Goal: Check status: Check status

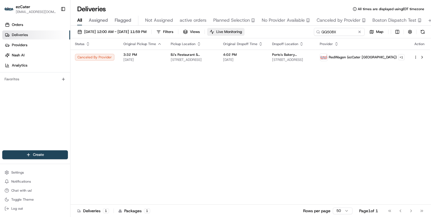
drag, startPoint x: 323, startPoint y: 32, endPoint x: 229, endPoint y: 30, distance: 94.7
click at [229, 30] on div "[DATE] 12:00 AM - [DATE] 11:59 PM Filters Views Live Monitoring QQ508X Map" at bounding box center [250, 33] width 361 height 10
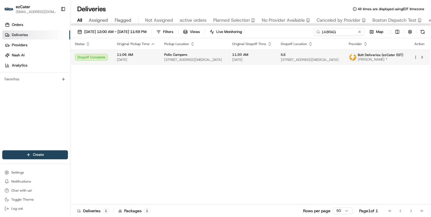
click at [133, 57] on span "[DATE]" at bounding box center [136, 59] width 38 height 5
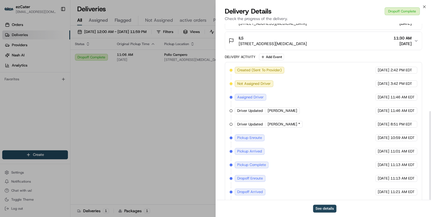
scroll to position [173, 0]
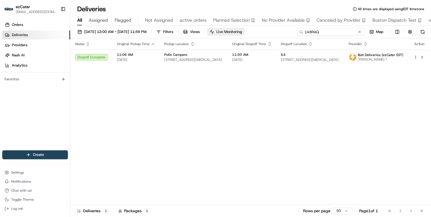
drag, startPoint x: 337, startPoint y: 32, endPoint x: 240, endPoint y: 30, distance: 97.5
click at [240, 30] on div "[DATE] 12:00 AM - [DATE] 11:59 PM Filters Views Live Monitoring 1A8RAQ Map" at bounding box center [250, 33] width 361 height 10
paste input "hereY4WH4T"
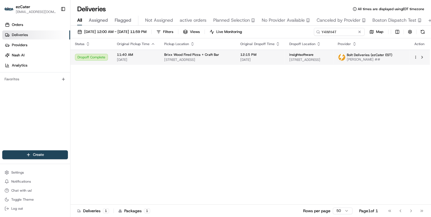
click at [206, 60] on span "[STREET_ADDRESS]" at bounding box center [197, 59] width 67 height 5
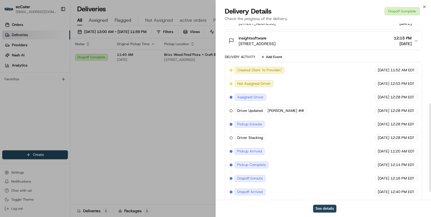
scroll to position [173, 0]
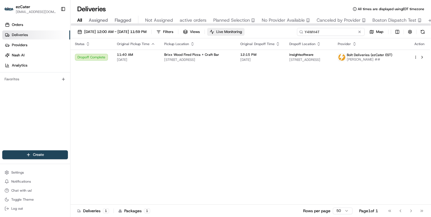
drag, startPoint x: 339, startPoint y: 31, endPoint x: 243, endPoint y: 32, distance: 96.1
click at [243, 32] on div "[DATE] 12:00 AM - [DATE] 11:59 PM Filters Views Live Monitoring Y4WH4T Map" at bounding box center [250, 33] width 361 height 10
paste input "3218X5"
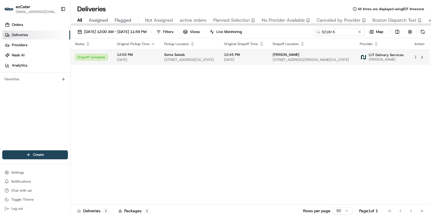
click at [182, 59] on span "[STREET_ADDRESS][US_STATE]" at bounding box center [189, 59] width 51 height 5
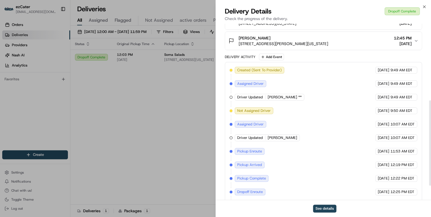
scroll to position [187, 0]
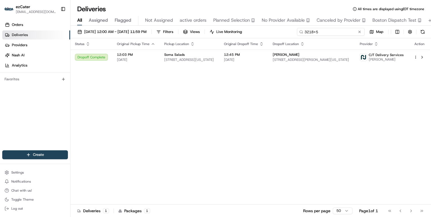
drag, startPoint x: 342, startPoint y: 35, endPoint x: 222, endPoint y: 27, distance: 120.3
click at [224, 28] on div "[DATE] 12:00 AM - [DATE] 11:59 PM Filters Views Live Monitoring 3218X5 Map" at bounding box center [250, 33] width 361 height 10
paste input "P1Z381"
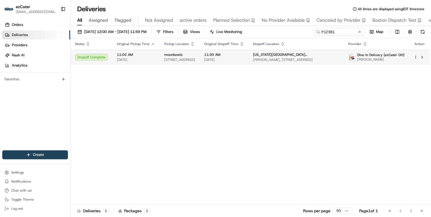
click at [153, 62] on span "[DATE]" at bounding box center [136, 59] width 38 height 5
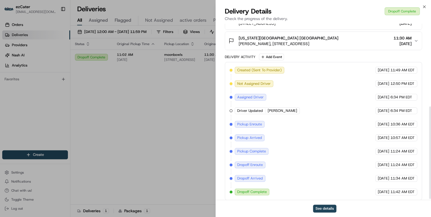
scroll to position [160, 0]
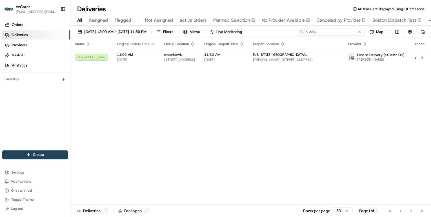
drag, startPoint x: 335, startPoint y: 33, endPoint x: 179, endPoint y: 24, distance: 156.6
click at [186, 25] on div "Deliveries All times are displayed using EDT timezone All Assigned Flagged Not …" at bounding box center [250, 108] width 361 height 217
paste input "UUYAJZ"
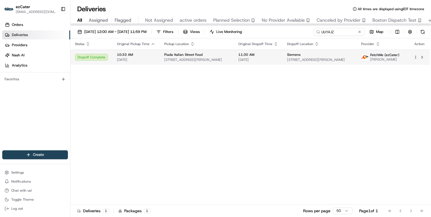
click at [202, 52] on div "Piada Italian Street Food" at bounding box center [196, 54] width 65 height 5
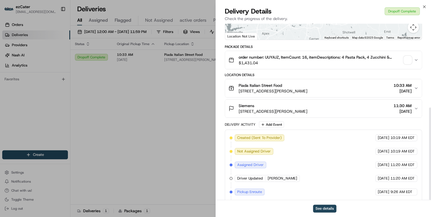
scroll to position [160, 0]
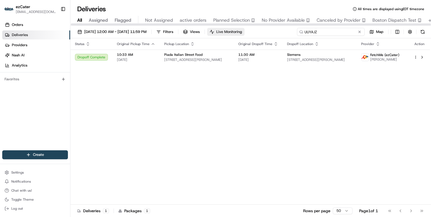
drag, startPoint x: 333, startPoint y: 32, endPoint x: 226, endPoint y: 29, distance: 106.8
click at [226, 29] on div "[DATE] 12:00 AM - [DATE] 11:59 PM Filters Views Live Monitoring UUYAJZ Map" at bounding box center [250, 33] width 361 height 10
paste input "1MXXP"
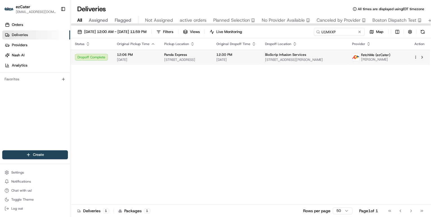
click at [128, 55] on span "12:06 PM" at bounding box center [136, 54] width 38 height 5
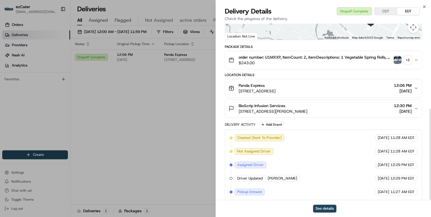
scroll to position [165, 0]
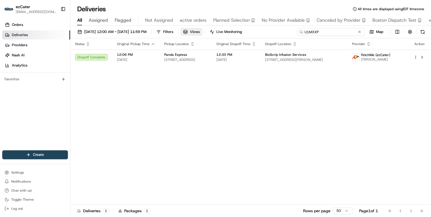
drag, startPoint x: 336, startPoint y: 32, endPoint x: 215, endPoint y: 33, distance: 120.9
click at [215, 33] on div "[DATE] 12:00 AM - [DATE] 11:59 PM Filters Views Live Monitoring U1MXXP Map" at bounding box center [250, 33] width 361 height 10
paste input "2EGCGP"
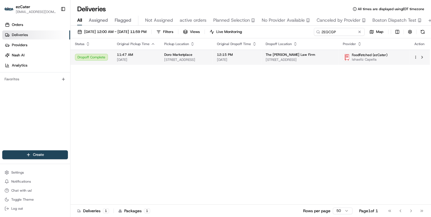
click at [141, 57] on span "[DATE]" at bounding box center [136, 59] width 38 height 5
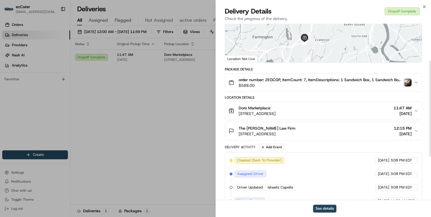
scroll to position [146, 0]
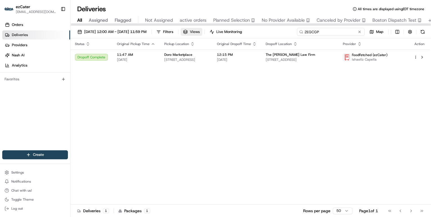
drag, startPoint x: 337, startPoint y: 32, endPoint x: 206, endPoint y: 32, distance: 131.8
click at [206, 32] on div "[DATE] 12:00 AM - [DATE] 11:59 PM Filters Views Live Monitoring 2EGCGP Map" at bounding box center [250, 33] width 361 height 10
paste input "P0RUFE"
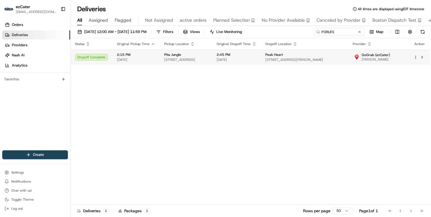
click at [131, 62] on td "2:15 PM [DATE]" at bounding box center [135, 57] width 47 height 15
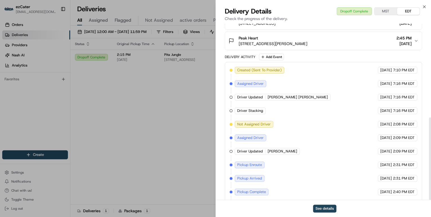
scroll to position [200, 0]
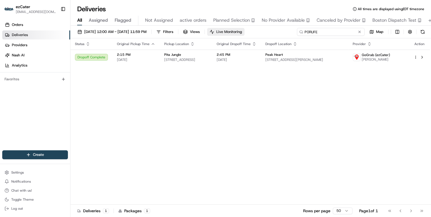
drag, startPoint x: 336, startPoint y: 34, endPoint x: 235, endPoint y: 33, distance: 100.6
click at [235, 33] on div "[DATE] 12:00 AM - [DATE] 11:59 PM Filters Views Live Monitoring P0RUFE Map" at bounding box center [250, 33] width 361 height 10
paste input "WYZ3TM"
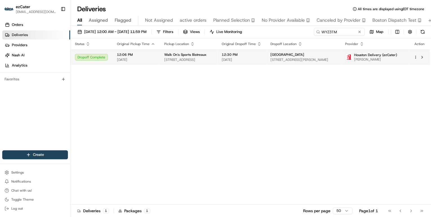
click at [180, 52] on td "Walk On's Sports Bistreaux [STREET_ADDRESS]" at bounding box center [188, 57] width 57 height 15
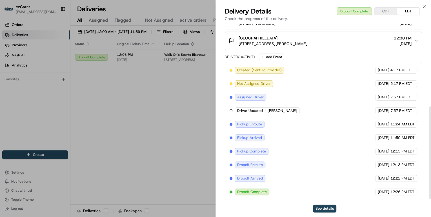
scroll to position [160, 0]
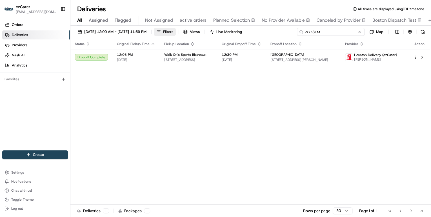
drag, startPoint x: 341, startPoint y: 33, endPoint x: 183, endPoint y: 32, distance: 158.3
click at [183, 32] on div "[DATE] 12:00 AM - [DATE] 11:59 PM Filters Views Live Monitoring WYZ3TM Map" at bounding box center [250, 33] width 361 height 10
paste input "VR5HTC"
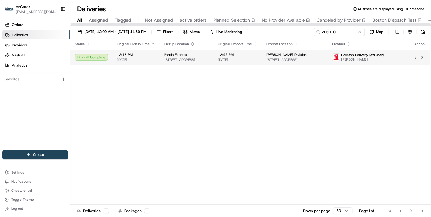
click at [146, 59] on span "[DATE]" at bounding box center [136, 59] width 38 height 5
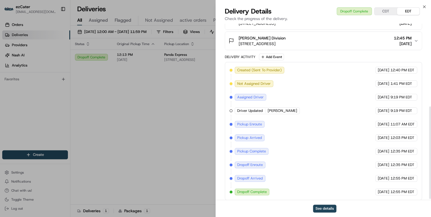
scroll to position [160, 0]
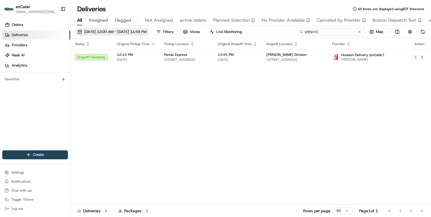
drag, startPoint x: 339, startPoint y: 32, endPoint x: 152, endPoint y: 28, distance: 186.8
click at [152, 28] on div "[DATE] 12:00 AM - [DATE] 11:59 PM Filters Views Live Monitoring VR5HTC Map" at bounding box center [250, 33] width 361 height 10
paste input "644TTG"
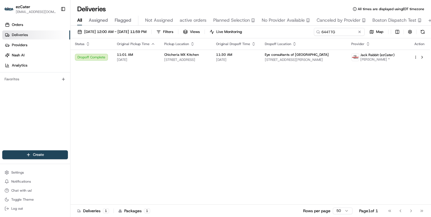
click at [150, 47] on th "Original Pickup Time" at bounding box center [135, 43] width 47 height 11
click at [149, 53] on span "11:01 AM" at bounding box center [136, 54] width 38 height 5
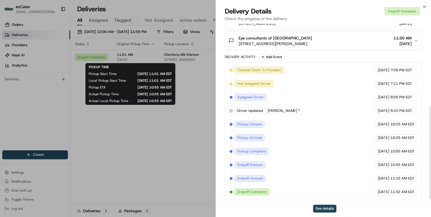
scroll to position [160, 0]
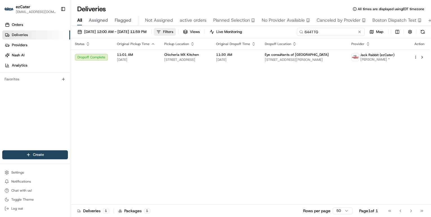
drag, startPoint x: 345, startPoint y: 30, endPoint x: 184, endPoint y: 30, distance: 161.4
click at [188, 30] on div "[DATE] 12:00 AM - [DATE] 11:59 PM Filters Views Live Monitoring 644TTG Map" at bounding box center [250, 33] width 361 height 10
type input "v"
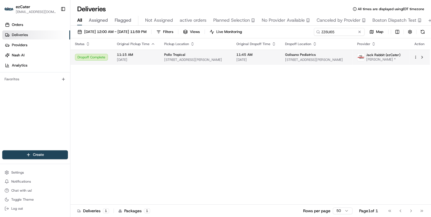
click at [153, 53] on span "11:15 AM" at bounding box center [136, 54] width 38 height 5
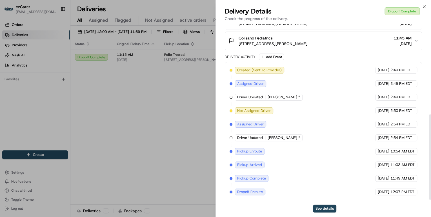
scroll to position [187, 0]
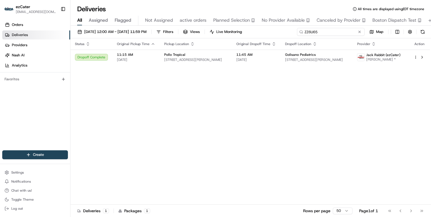
drag, startPoint x: 339, startPoint y: 31, endPoint x: 199, endPoint y: 40, distance: 140.6
click at [200, 40] on div "[DATE] 12:00 AM - [DATE] 11:59 PM Filters Views Live Monitoring ZZ6U65 Map Stat…" at bounding box center [250, 122] width 361 height 192
paste input "9Z362R"
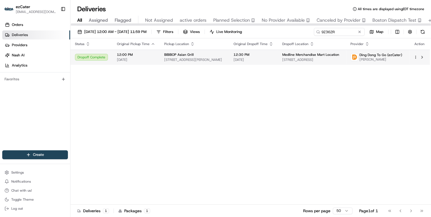
click at [144, 62] on td "12:00 PM [DATE]" at bounding box center [135, 57] width 47 height 15
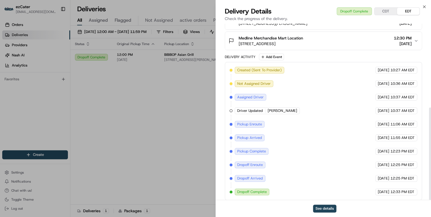
scroll to position [160, 0]
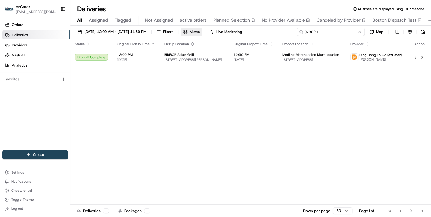
drag, startPoint x: 335, startPoint y: 32, endPoint x: 218, endPoint y: 32, distance: 116.9
click at [219, 32] on div "[DATE] 12:00 AM - [DATE] 11:59 PM Filters Views Live Monitoring 9Z362R Map" at bounding box center [250, 33] width 361 height 10
paste input "809FQU"
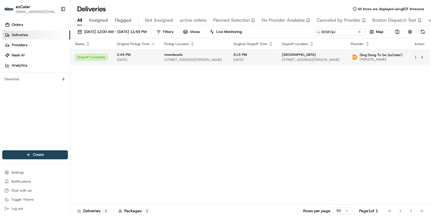
click at [144, 57] on span "[DATE]" at bounding box center [136, 59] width 38 height 5
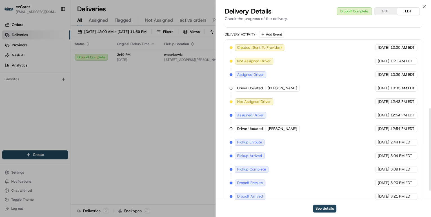
scroll to position [200, 0]
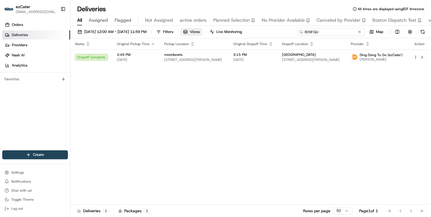
drag, startPoint x: 339, startPoint y: 33, endPoint x: 217, endPoint y: 31, distance: 122.3
click at [217, 31] on div "[DATE] 12:00 AM - [DATE] 11:59 PM Filters Views Live Monitoring 809FQU Map" at bounding box center [250, 33] width 361 height 10
paste input "MC3A1W"
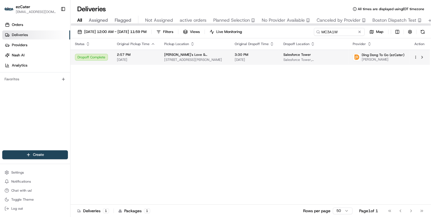
click at [138, 52] on td "2:57 PM [DATE]" at bounding box center [135, 57] width 47 height 15
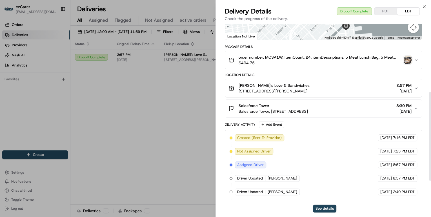
scroll to position [173, 0]
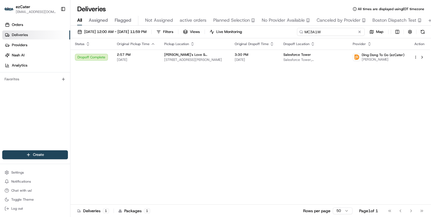
drag, startPoint x: 340, startPoint y: 33, endPoint x: 208, endPoint y: 36, distance: 132.4
click at [208, 36] on div "[DATE] 12:00 AM - [DATE] 11:59 PM Filters Views Live Monitoring MC3A1W Map" at bounding box center [250, 33] width 361 height 10
paste input "AR6GAA"
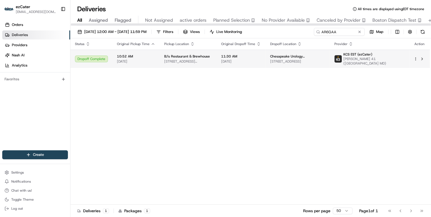
click at [146, 63] on td "10:52 AM [DATE]" at bounding box center [135, 59] width 47 height 18
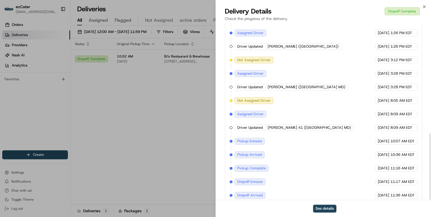
scroll to position [290, 0]
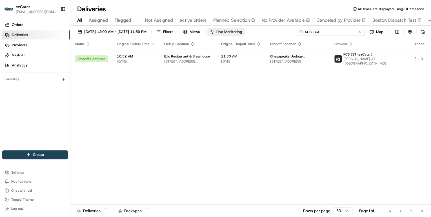
drag, startPoint x: 340, startPoint y: 30, endPoint x: 241, endPoint y: 34, distance: 99.2
click at [244, 34] on div "[DATE] 12:00 AM - [DATE] 11:59 PM Filters Views Live Monitoring AR6GAA Map" at bounding box center [250, 33] width 361 height 10
paste input "6P17A6"
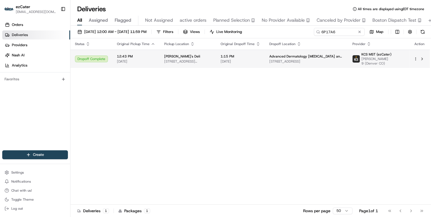
click at [197, 61] on span "[STREET_ADDRESS][PERSON_NAME]" at bounding box center [187, 61] width 47 height 5
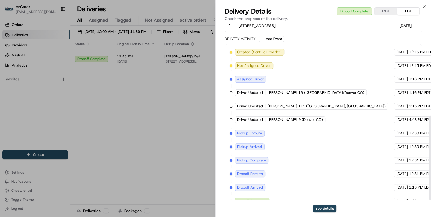
scroll to position [191, 0]
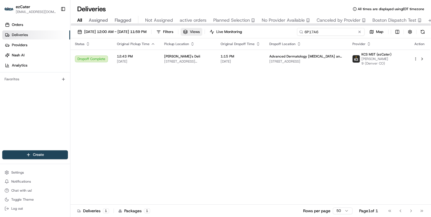
drag, startPoint x: 343, startPoint y: 31, endPoint x: 200, endPoint y: 33, distance: 142.3
click at [202, 33] on div "[DATE] 12:00 AM - [DATE] 11:59 PM Filters Views Live Monitoring 6P17A6 Map" at bounding box center [250, 33] width 361 height 10
paste input "R1XTT0"
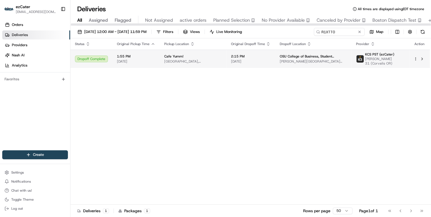
click at [142, 60] on span "[DATE]" at bounding box center [136, 61] width 38 height 5
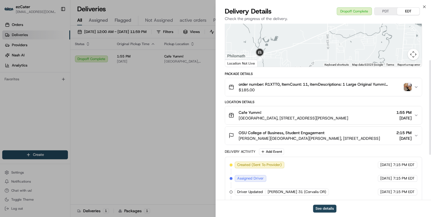
scroll to position [151, 0]
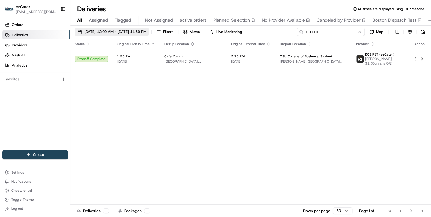
drag, startPoint x: 337, startPoint y: 33, endPoint x: 164, endPoint y: 33, distance: 172.7
click at [168, 33] on div "[DATE] 12:00 AM - [DATE] 11:59 PM Filters Views Live Monitoring R1XTT0 Map" at bounding box center [250, 33] width 361 height 10
paste input "WXK8X7"
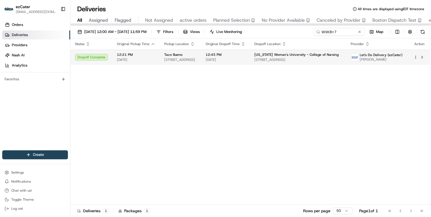
click at [133, 60] on span "[DATE]" at bounding box center [136, 59] width 38 height 5
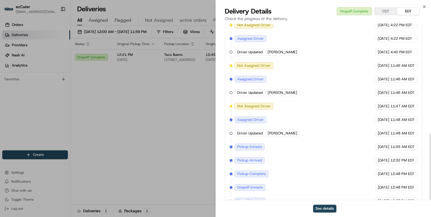
scroll to position [294, 0]
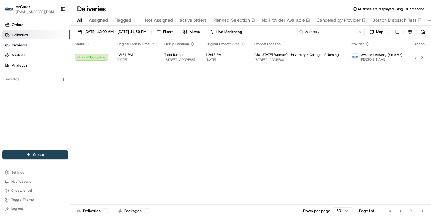
drag, startPoint x: 337, startPoint y: 30, endPoint x: 221, endPoint y: 31, distance: 116.1
click at [222, 31] on div "[DATE] 12:00 AM - [DATE] 11:59 PM Filters Views Live Monitoring WXK8X7 Map" at bounding box center [250, 33] width 361 height 10
paste input "AUE23G"
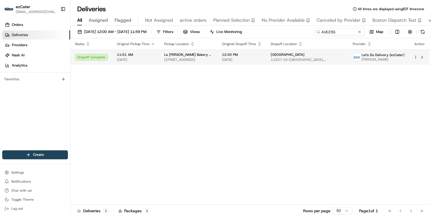
click at [148, 59] on span "[DATE]" at bounding box center [136, 59] width 38 height 5
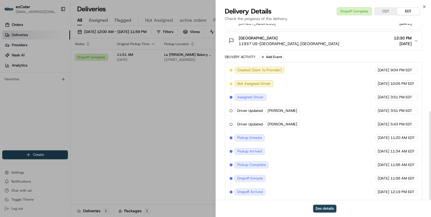
scroll to position [173, 0]
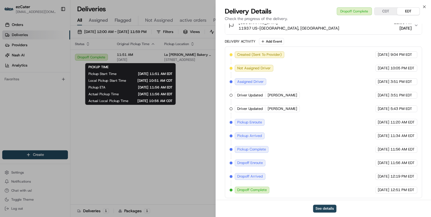
click at [217, 78] on div "Provider Let's Do Delivery (ezCater) [PERSON_NAME] Provider Id 9a31b109-9962-9c…" at bounding box center [323, 25] width 215 height 351
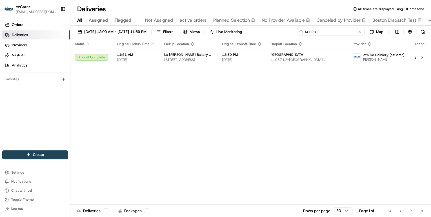
drag, startPoint x: 336, startPoint y: 31, endPoint x: 225, endPoint y: 34, distance: 111.3
click at [225, 34] on div "[DATE] 12:00 AM - [DATE] 11:59 PM Filters Views Live Monitoring AUE23G Map" at bounding box center [250, 33] width 361 height 10
paste input "J9PCEM"
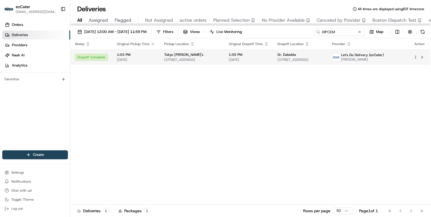
click at [179, 62] on td "Tokyo [PERSON_NAME]'s [STREET_ADDRESS]" at bounding box center [192, 57] width 65 height 15
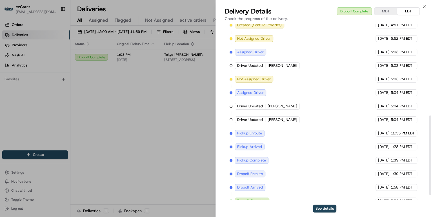
scroll to position [214, 0]
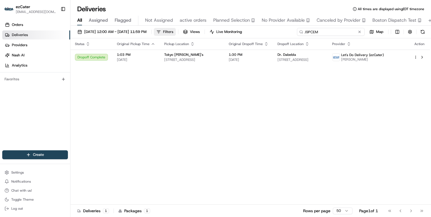
drag, startPoint x: 339, startPoint y: 33, endPoint x: 186, endPoint y: 30, distance: 153.6
click at [185, 30] on div "[DATE] 12:00 AM - [DATE] 11:59 PM Filters Views Live Monitoring J9PCEM Map" at bounding box center [250, 33] width 361 height 10
paste input "9YHX9K"
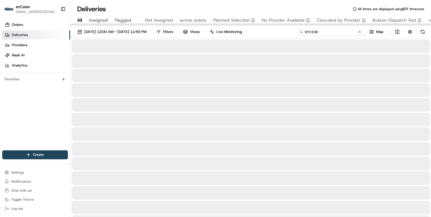
type input "9YHX9K"
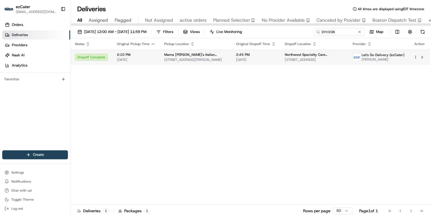
click at [143, 56] on span "2:10 PM" at bounding box center [136, 54] width 38 height 5
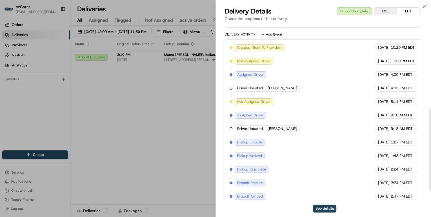
scroll to position [200, 0]
